Goal: Find specific page/section: Find specific page/section

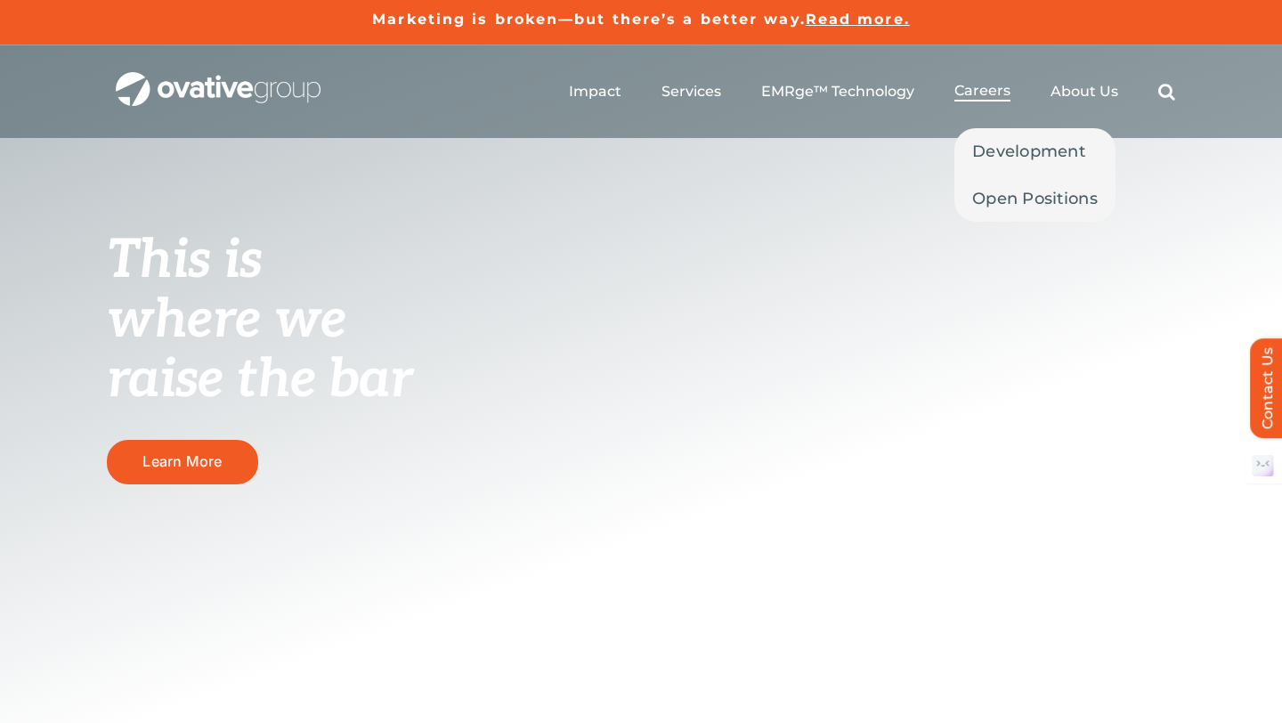
click at [998, 91] on span "Careers" at bounding box center [982, 91] width 56 height 18
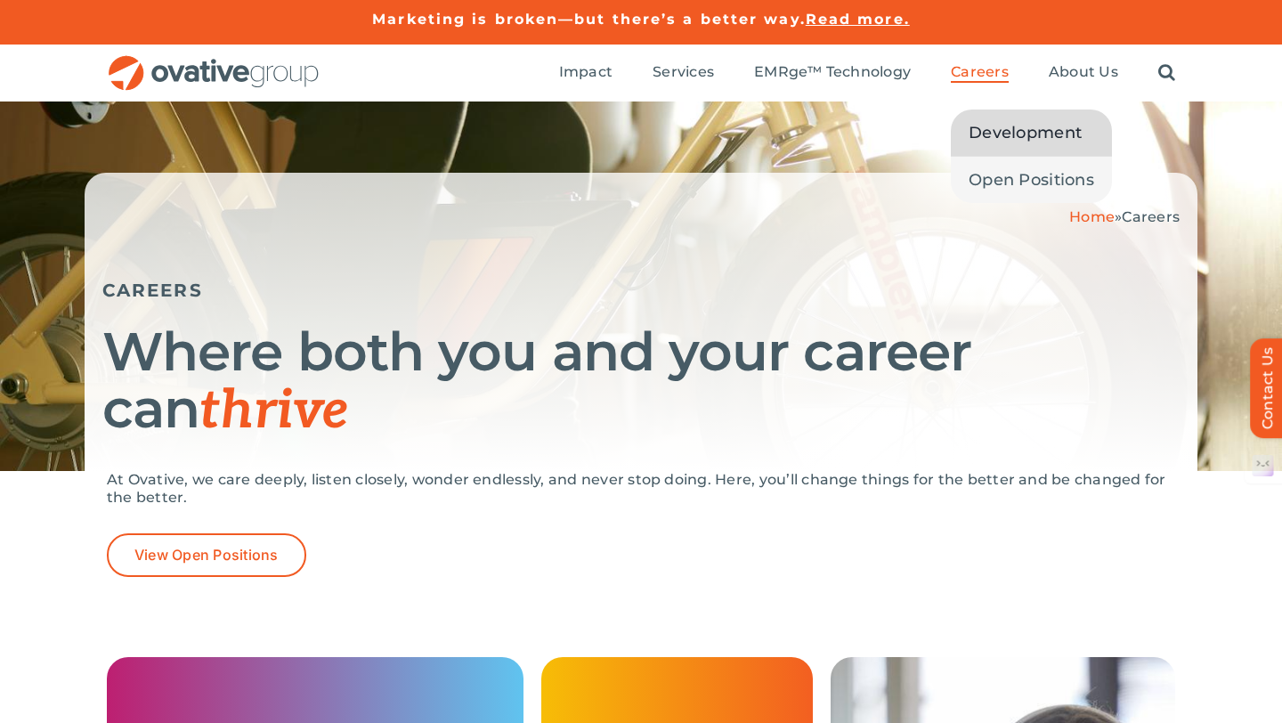
click at [989, 128] on span "Development" at bounding box center [1024, 132] width 113 height 25
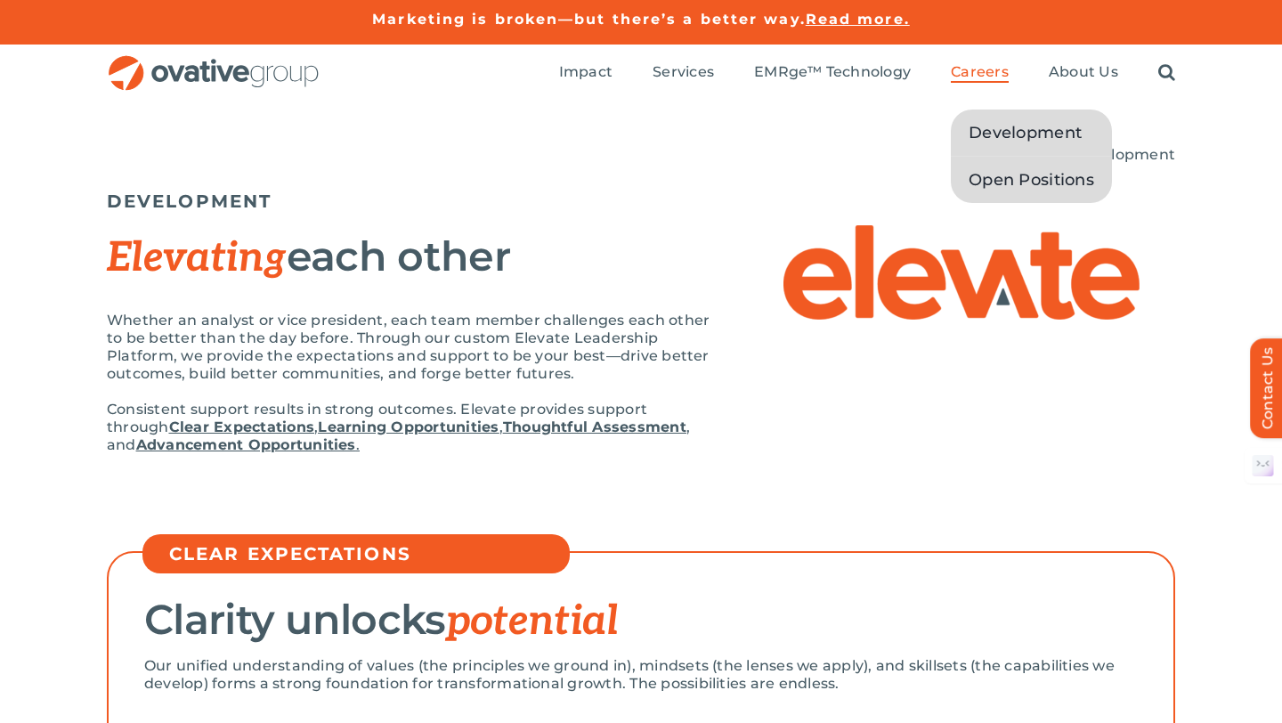
click at [994, 168] on span "Open Positions" at bounding box center [1030, 179] width 125 height 25
